Goal: Navigation & Orientation: Go to known website

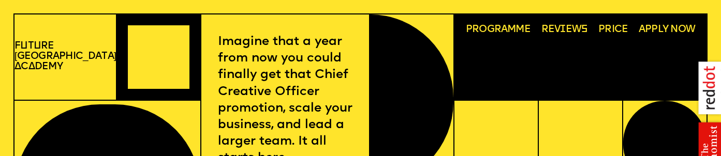
scroll to position [1139, 0]
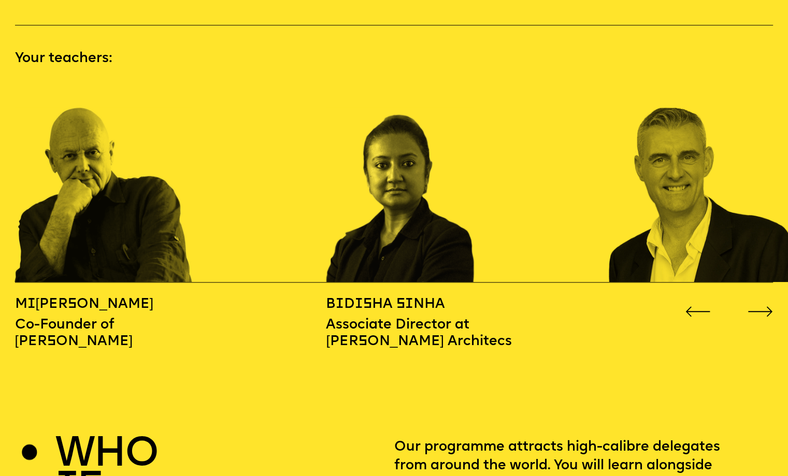
scroll to position [1139, 0]
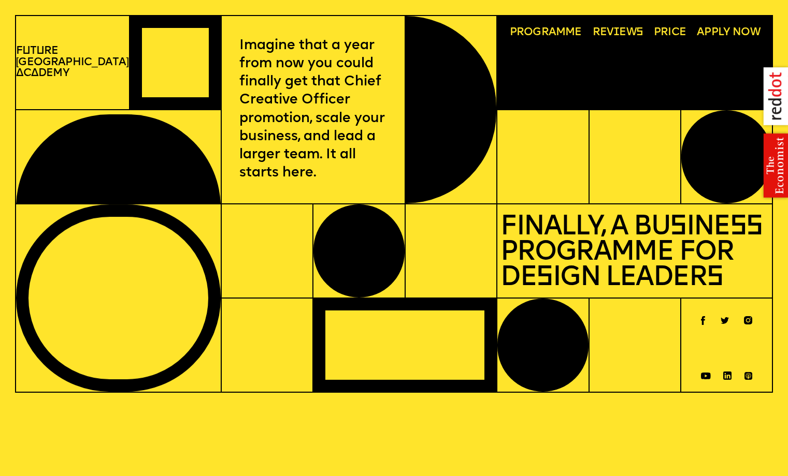
scroll to position [2502, 0]
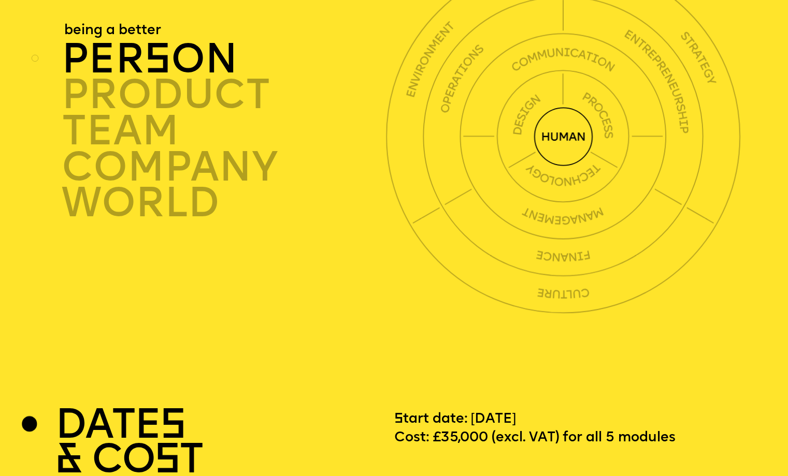
scroll to position [2502, 0]
